Goal: Task Accomplishment & Management: Complete application form

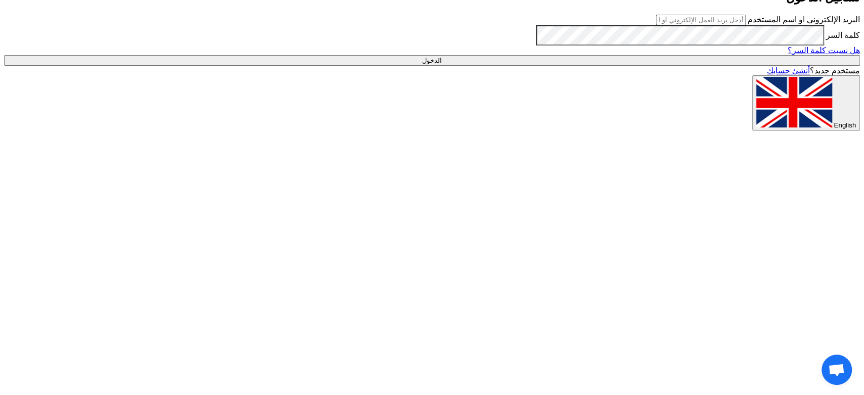
click at [727, 25] on input "text" at bounding box center [701, 20] width 90 height 11
type input "[EMAIL_ADDRESS][DOMAIN_NAME]"
click at [649, 66] on input "الدخول" at bounding box center [432, 60] width 856 height 11
type input "Sign in"
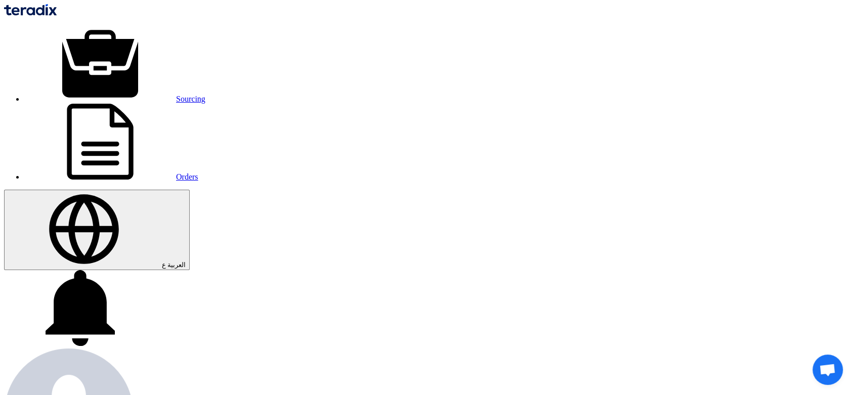
paste input "6000021955"
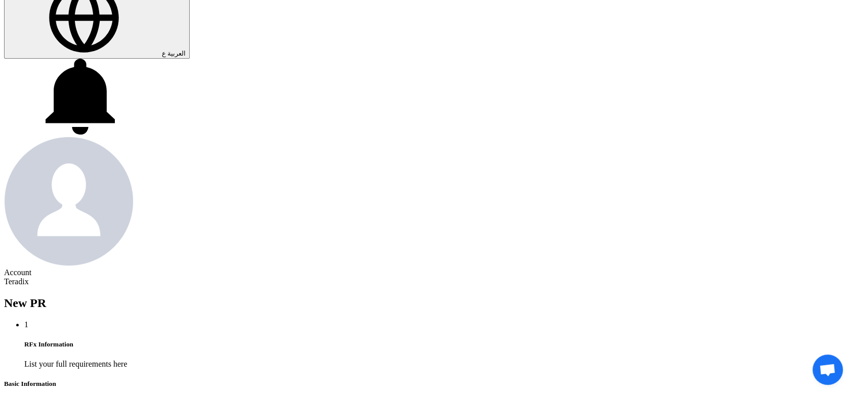
scroll to position [225, 0]
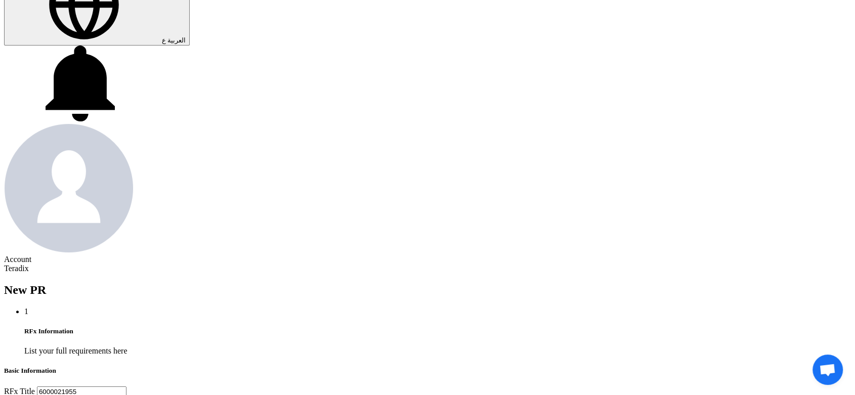
type input "6000021955"
type input "[DATE]"
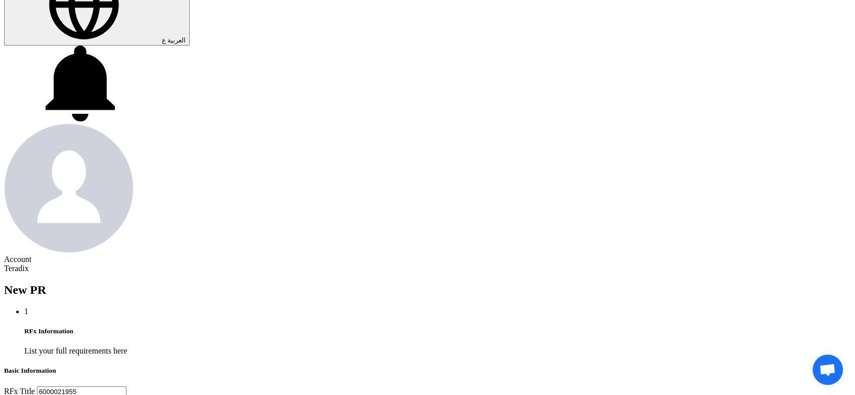
type input "[DATE]"
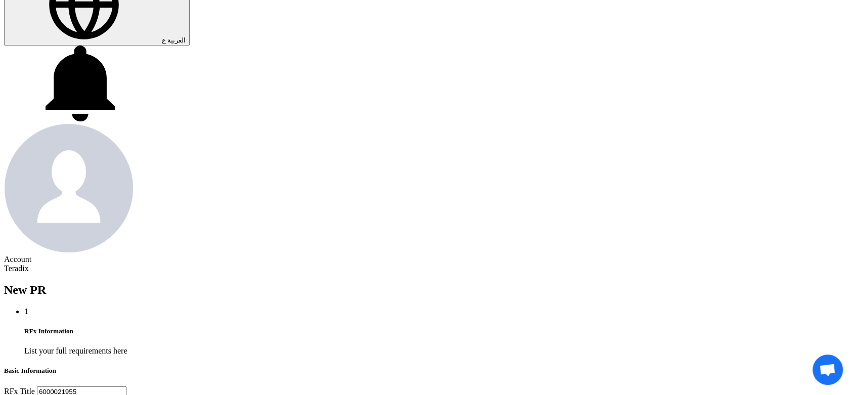
drag, startPoint x: 302, startPoint y: 104, endPoint x: 302, endPoint y: 117, distance: 12.7
type input "11"
type input "59"
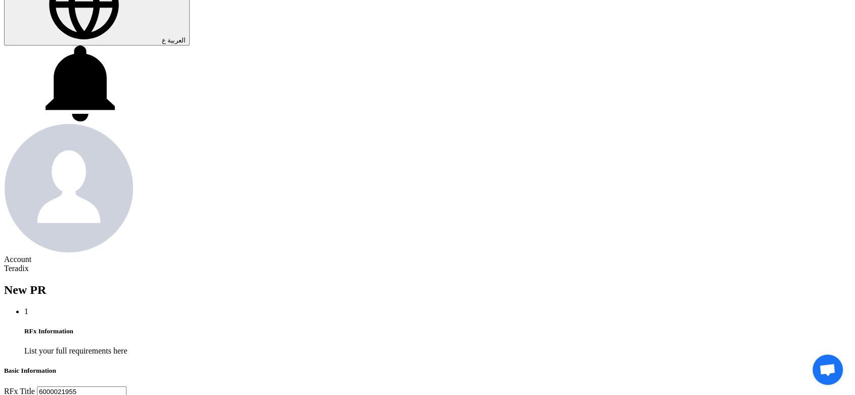
type input "11"
type input "59"
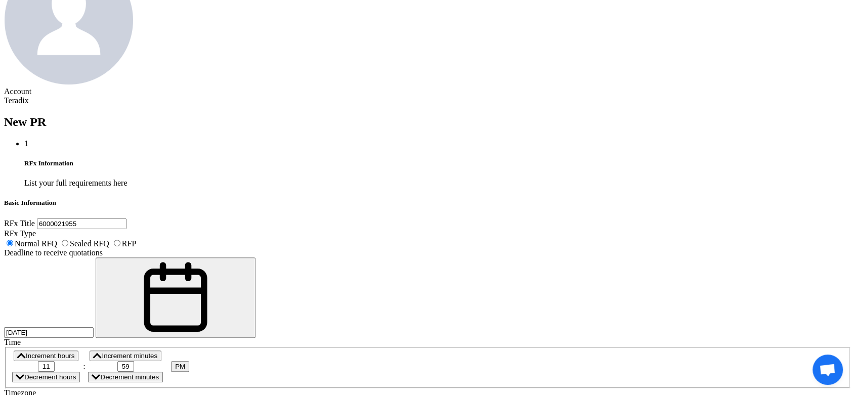
scroll to position [393, 0]
paste textarea "[PERSON_NAME] [EMAIL_ADDRESS][DOMAIN_NAME] Arabian Pipes Company"
paste textarea "Purchasing Specialist"
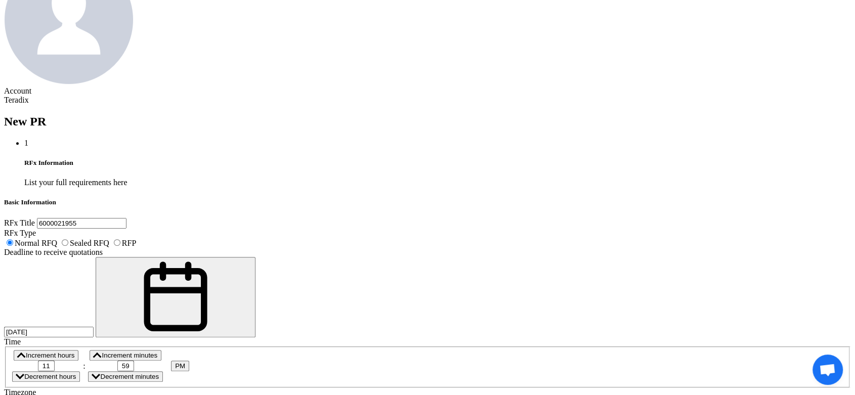
scroll to position [36, 0]
type textarea "[PERSON_NAME] Purchasing Specialist [EMAIL_ADDRESS][DOMAIN_NAME] Arabian Pipes …"
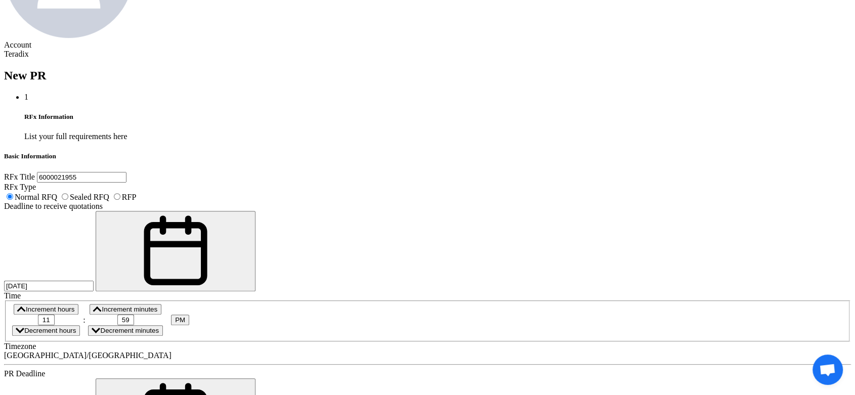
scroll to position [506, 0]
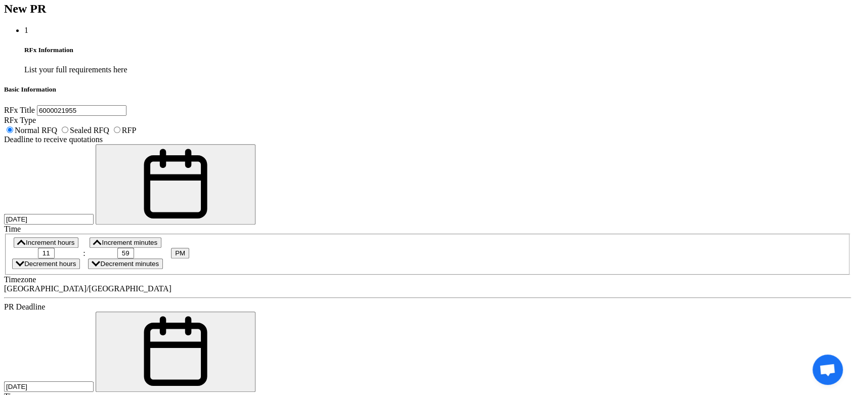
drag, startPoint x: 172, startPoint y: 246, endPoint x: 177, endPoint y: 243, distance: 5.5
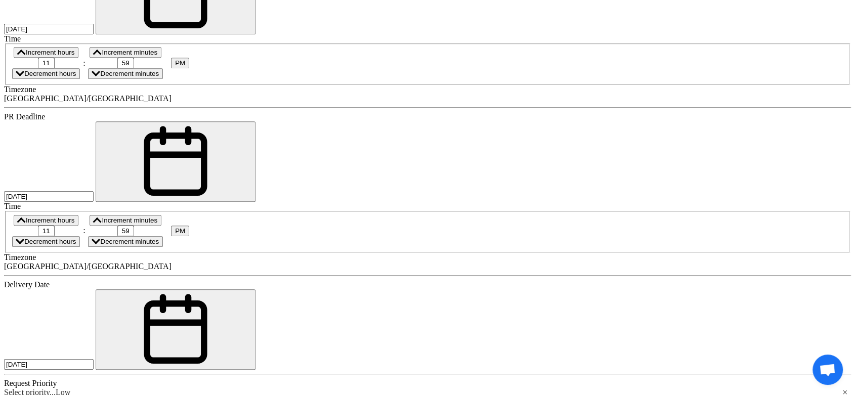
scroll to position [731, 0]
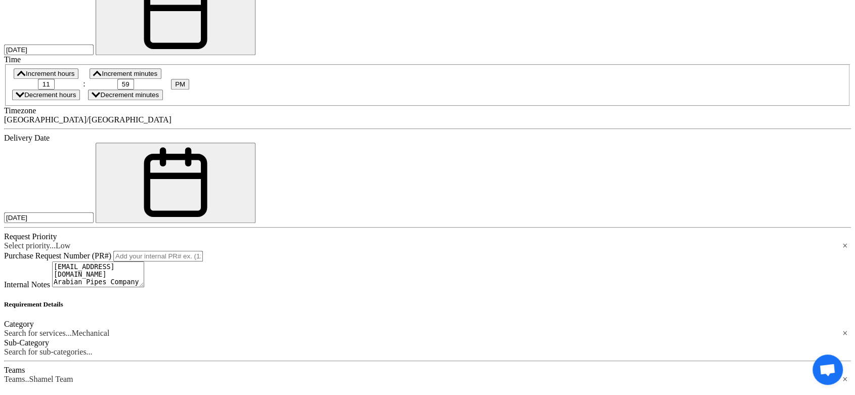
paste div
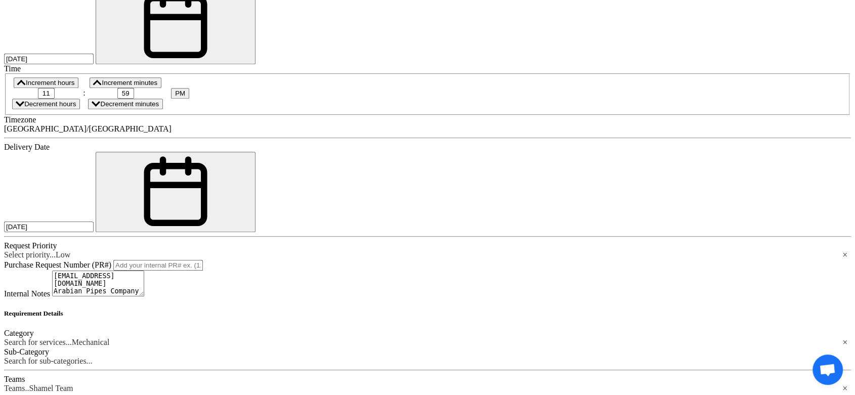
drag, startPoint x: 325, startPoint y: 152, endPoint x: 319, endPoint y: 166, distance: 14.7
paste div
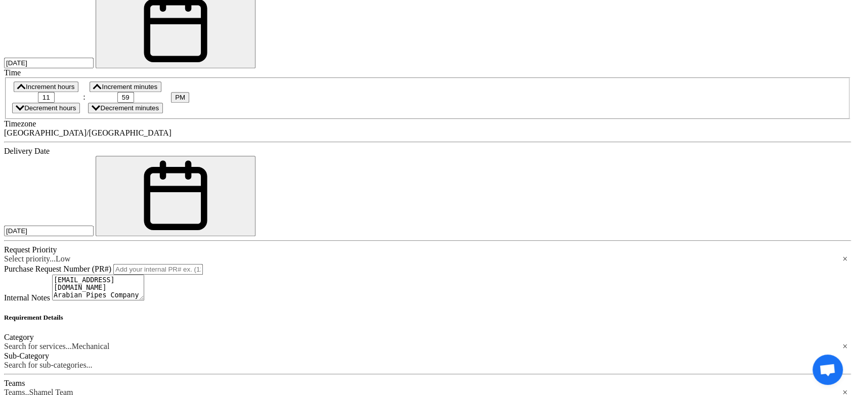
paste div
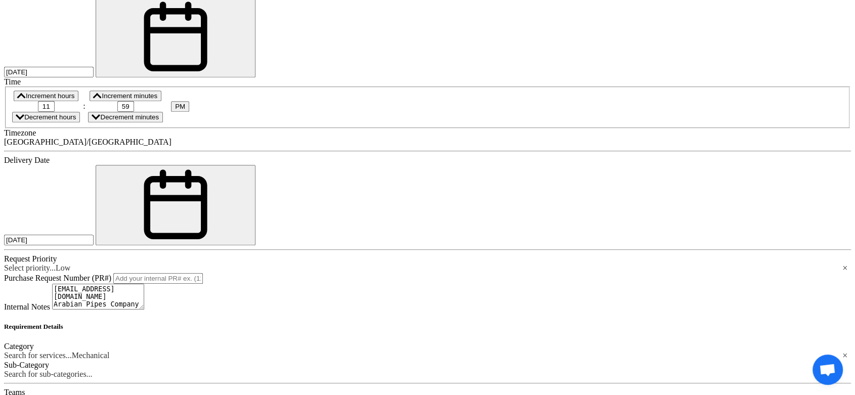
paste div
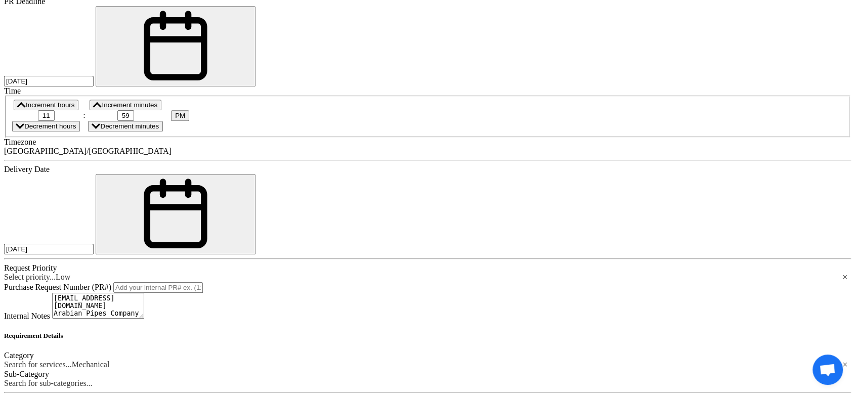
paste div
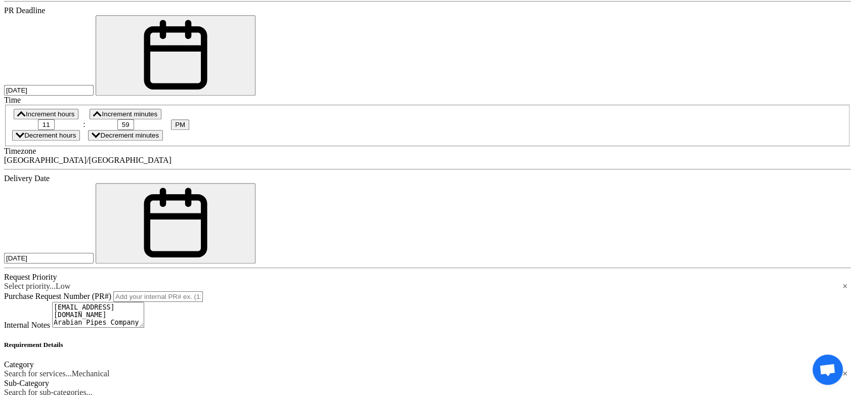
paste input "6"
type input "6"
paste input "10"
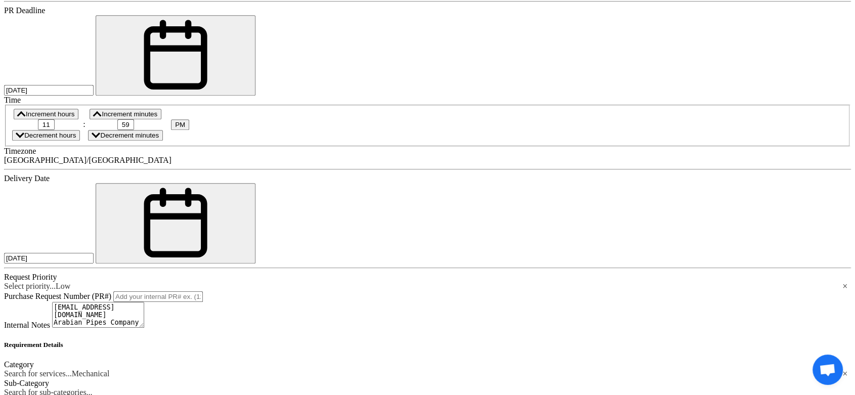
type input "10"
paste input "12"
type input "12"
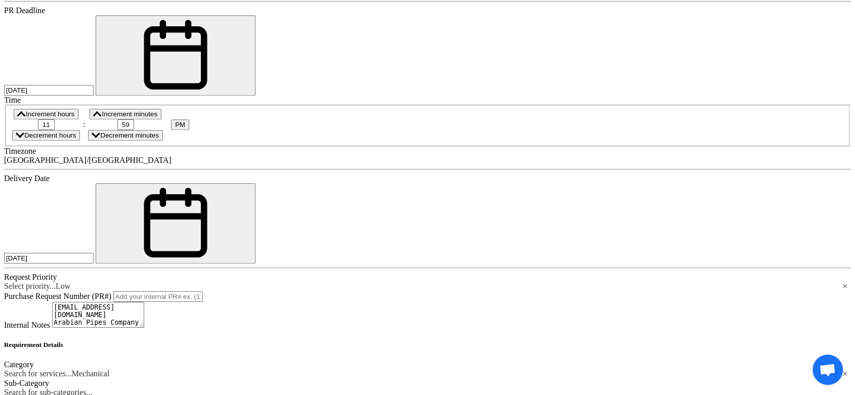
paste input "10"
type input "10"
paste input "20"
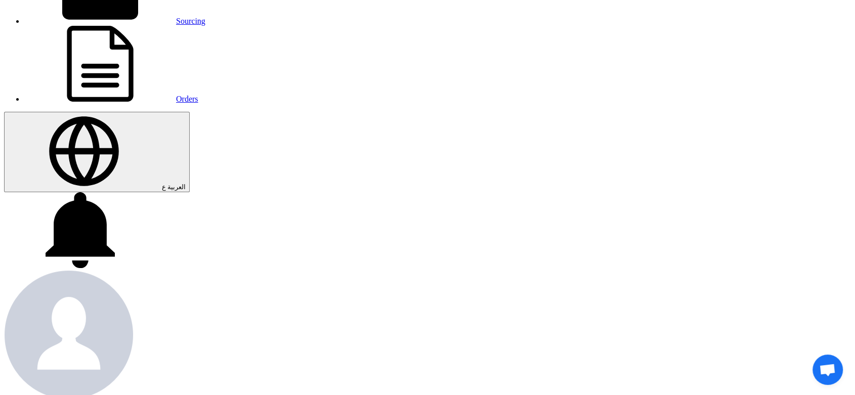
scroll to position [0, 0]
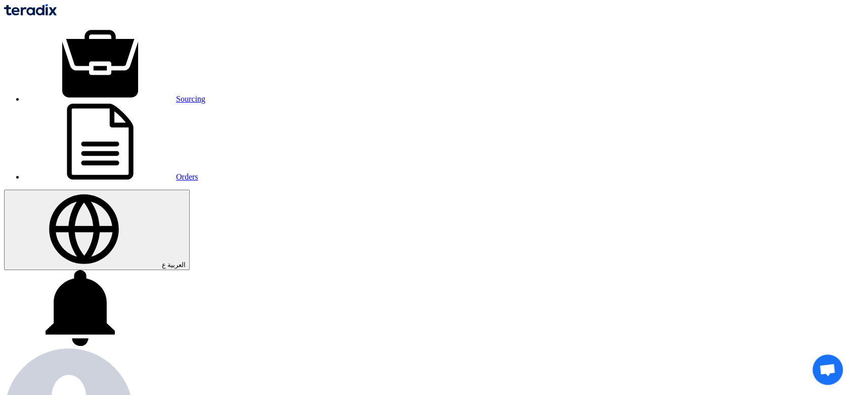
type input "20"
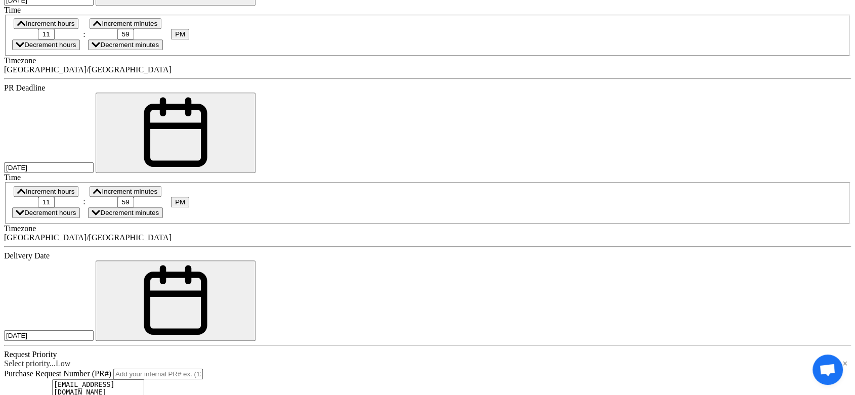
scroll to position [787, 0]
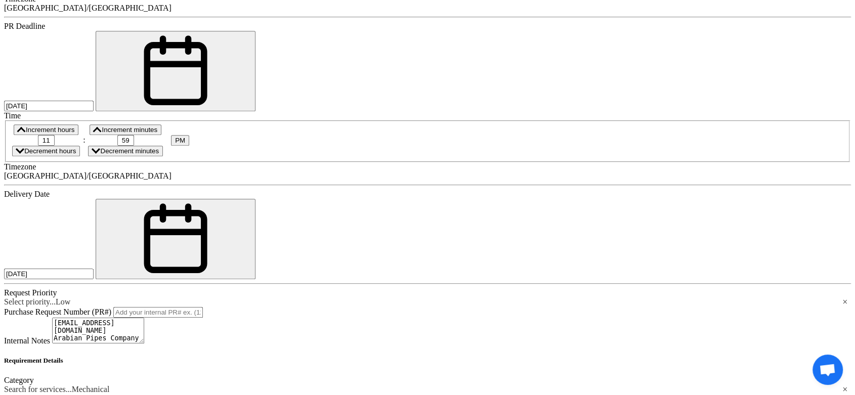
drag, startPoint x: 240, startPoint y: 131, endPoint x: 188, endPoint y: 130, distance: 52.1
copy div "BEARING"
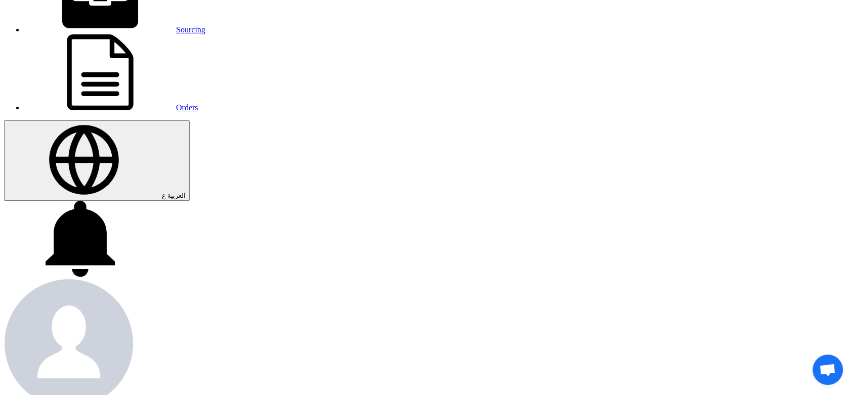
scroll to position [56, 0]
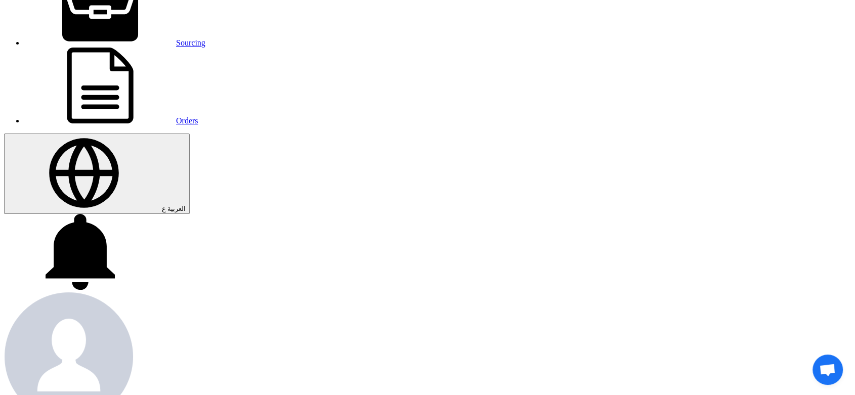
paste input "EARING"
drag, startPoint x: 199, startPoint y: 163, endPoint x: 47, endPoint y: 148, distance: 152.7
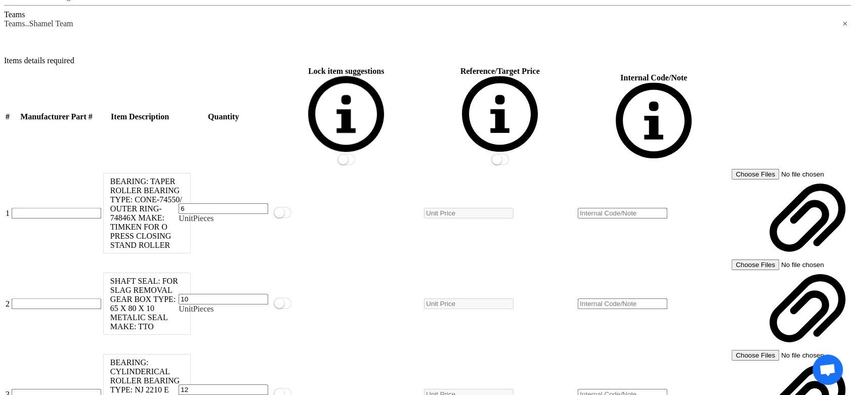
scroll to position [1293, 0]
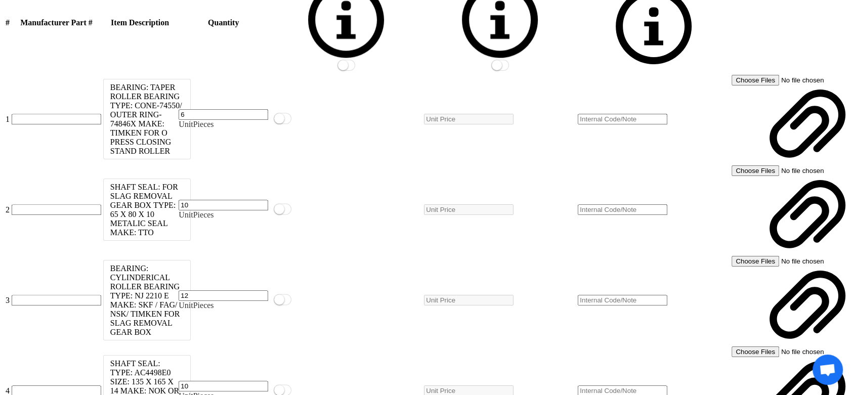
type input "6000021955 - BEARING"
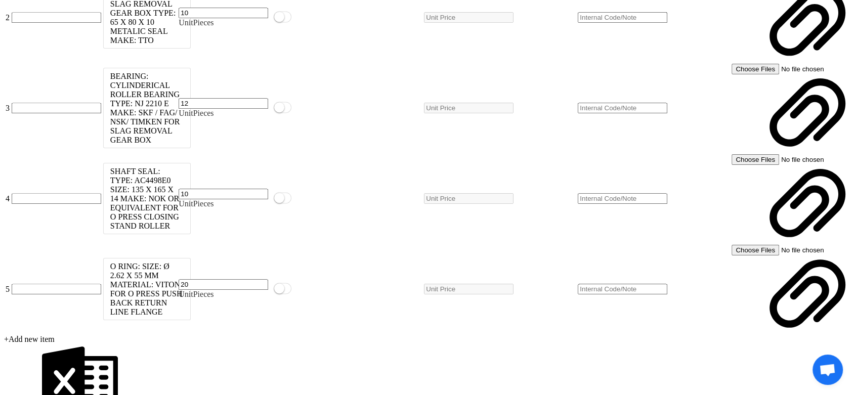
scroll to position [1575, 0]
